Goal: Information Seeking & Learning: Get advice/opinions

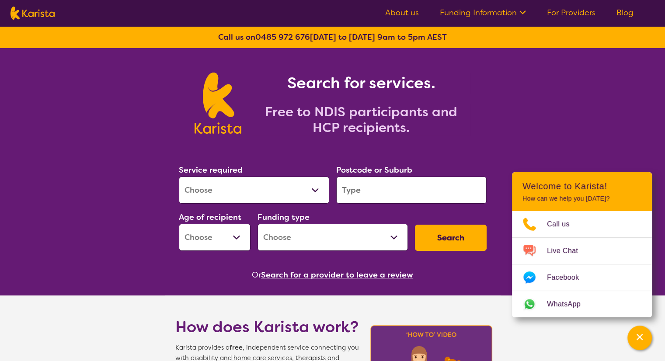
click at [434, 234] on button "Search" at bounding box center [451, 238] width 72 height 26
click at [443, 237] on button "Search" at bounding box center [451, 238] width 72 height 26
click at [374, 181] on input "search" at bounding box center [411, 190] width 151 height 27
type input "4113"
click at [439, 238] on button "Search" at bounding box center [451, 238] width 72 height 26
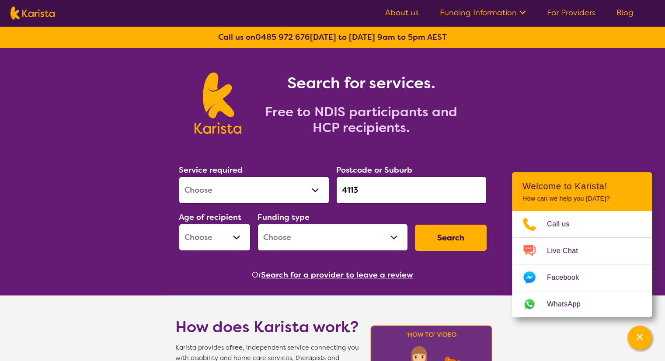
click at [258, 186] on select "Allied Health Assistant Assessment ([MEDICAL_DATA] or [MEDICAL_DATA]) Behaviour…" at bounding box center [254, 190] width 151 height 27
select select "NDIS Support Coordination"
click at [179, 177] on select "Allied Health Assistant Assessment ([MEDICAL_DATA] or [MEDICAL_DATA]) Behaviour…" at bounding box center [254, 190] width 151 height 27
click at [218, 227] on select "Early Childhood - 0 to 9 Child - 10 to 11 Adolescent - 12 to 17 Adult - 18 to 6…" at bounding box center [215, 237] width 72 height 27
select select "CH"
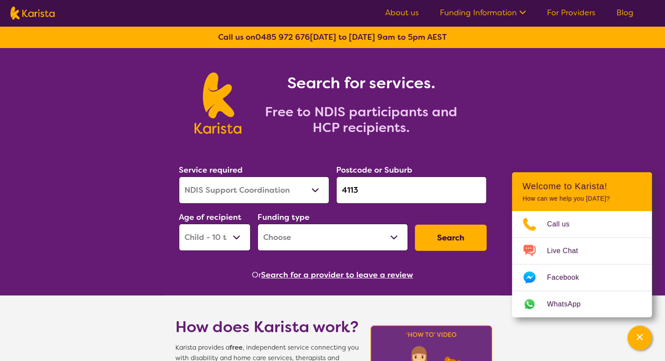
click at [179, 224] on select "Early Childhood - 0 to 9 Child - 10 to 11 Adolescent - 12 to 17 Adult - 18 to 6…" at bounding box center [215, 237] width 72 height 27
click at [378, 233] on select "Home Care Package (HCP) National Disability Insurance Scheme (NDIS) I don't know" at bounding box center [333, 237] width 151 height 27
select select "NDIS"
click at [258, 224] on select "Home Care Package (HCP) National Disability Insurance Scheme (NDIS) I don't know" at bounding box center [333, 237] width 151 height 27
click at [463, 244] on button "Search" at bounding box center [451, 238] width 72 height 26
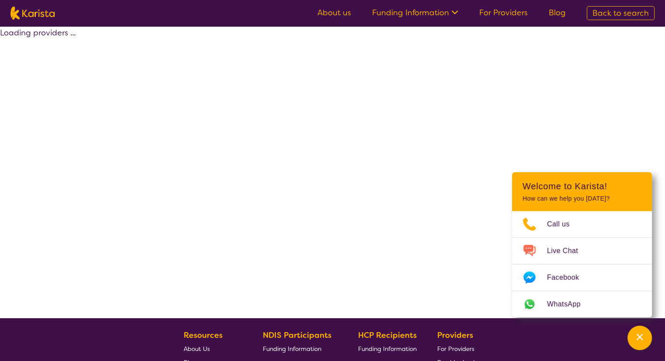
select select "by_score"
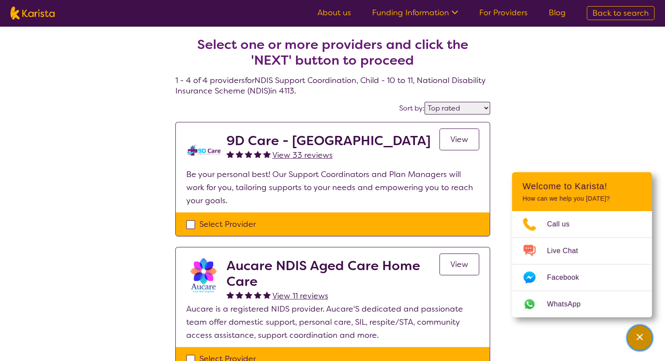
click at [635, 331] on div "Channel Menu" at bounding box center [640, 338] width 18 height 19
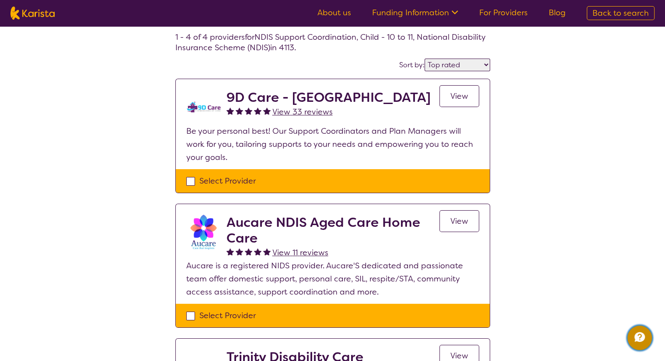
scroll to position [131, 0]
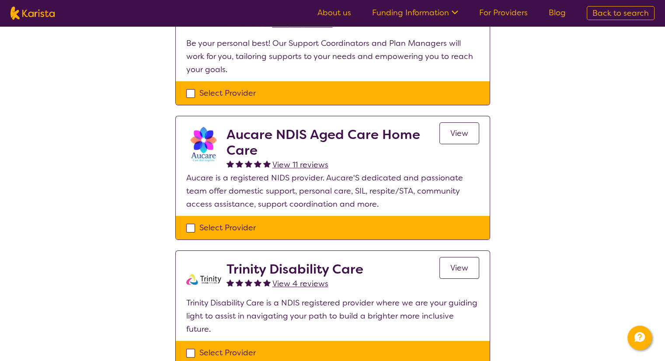
click at [317, 165] on span "View 11 reviews" at bounding box center [301, 165] width 56 height 11
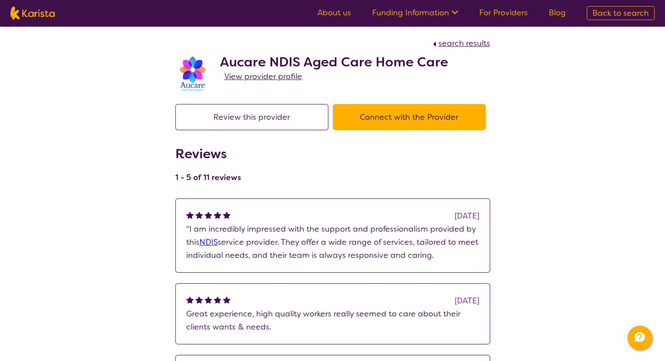
click at [439, 192] on section "Review this provider Connect with the Provider Reviews 1 - 5 of 11 reviews [DAT…" at bounding box center [333, 336] width 336 height 485
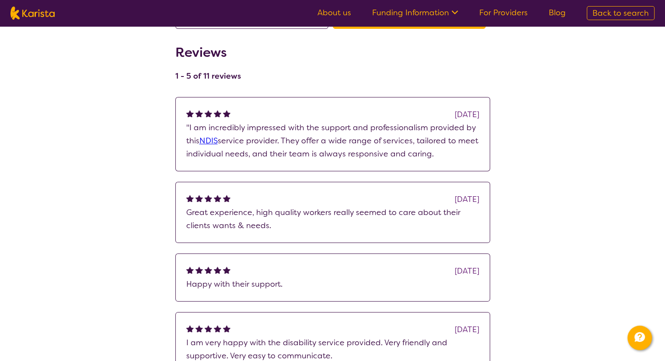
scroll to position [175, 0]
